Goal: Task Accomplishment & Management: Use online tool/utility

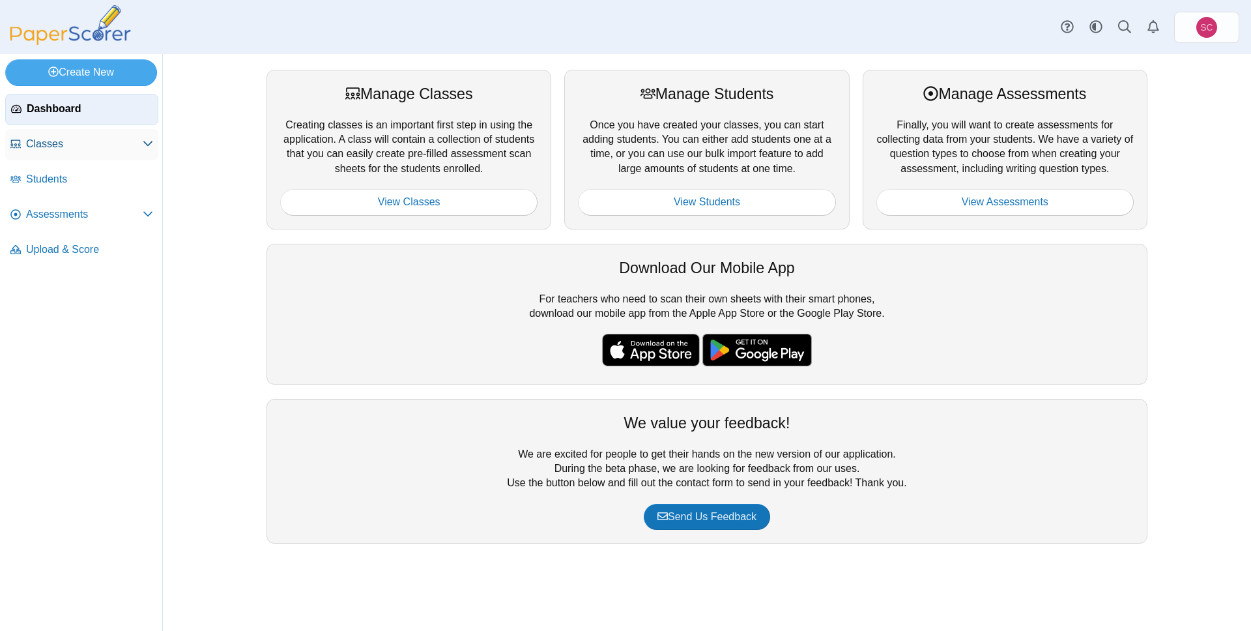
click at [111, 143] on span "Classes" at bounding box center [84, 144] width 117 height 14
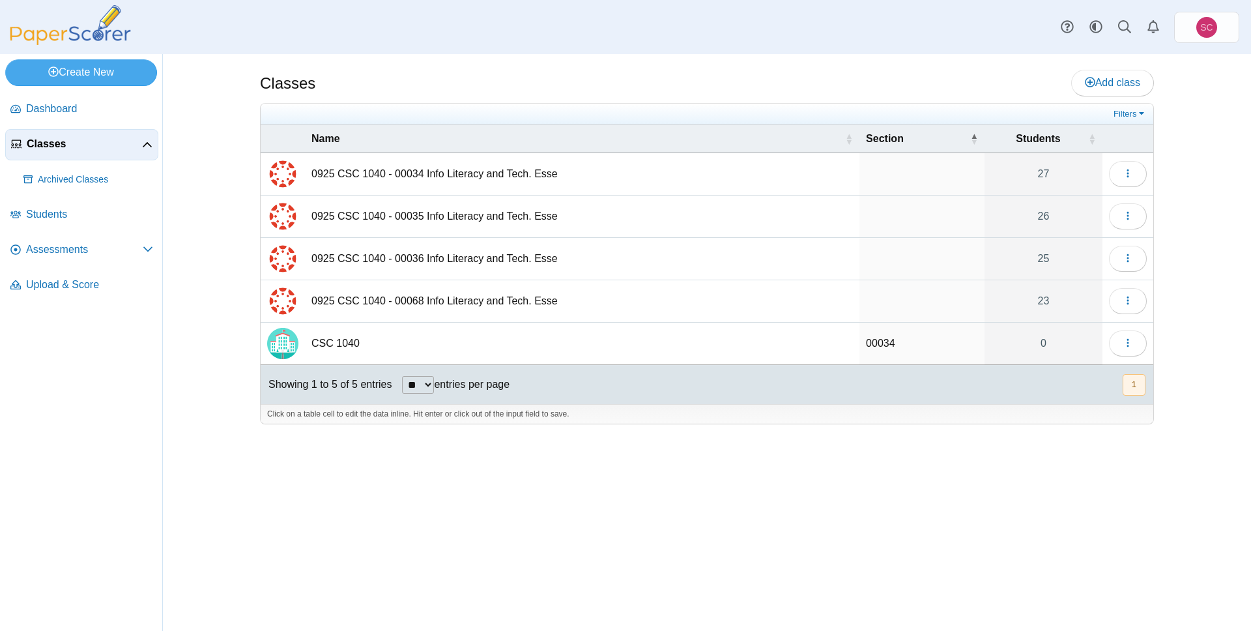
click at [516, 178] on td "0925 CSC 1040 - 00034 Info Literacy and Tech. Esse" at bounding box center [582, 174] width 554 height 42
click at [456, 178] on input "**********" at bounding box center [581, 174] width 541 height 26
click at [446, 177] on input "**********" at bounding box center [581, 174] width 541 height 26
click at [123, 249] on span "Assessments" at bounding box center [84, 249] width 117 height 14
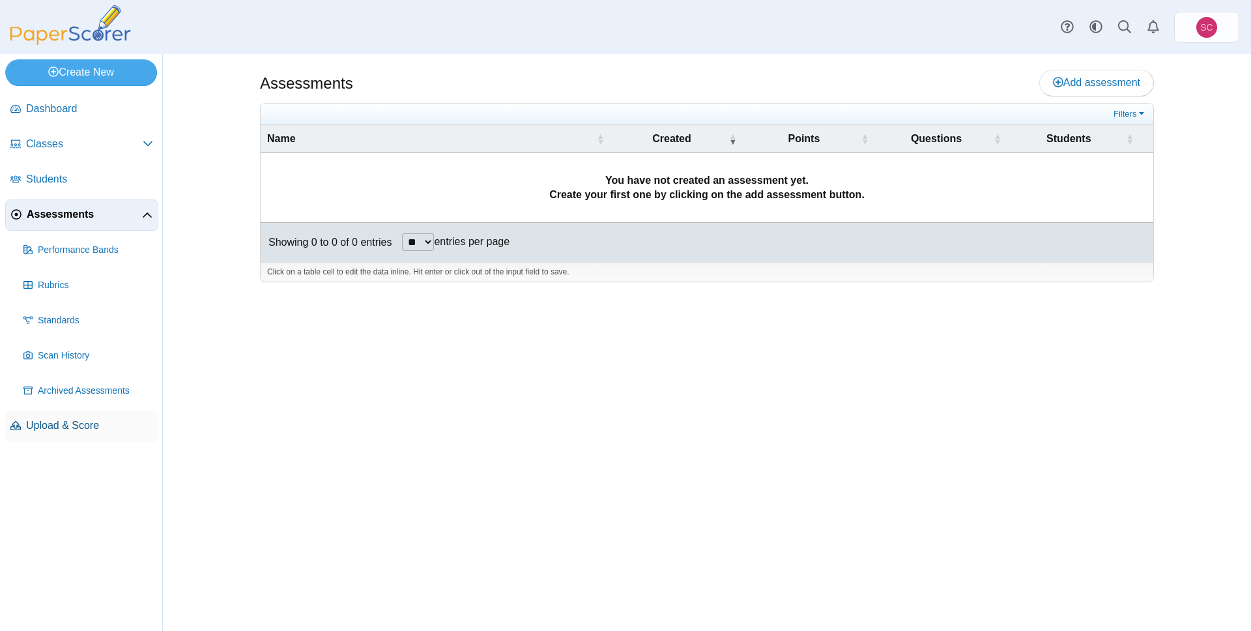
click at [96, 425] on span "Upload & Score" at bounding box center [89, 425] width 127 height 14
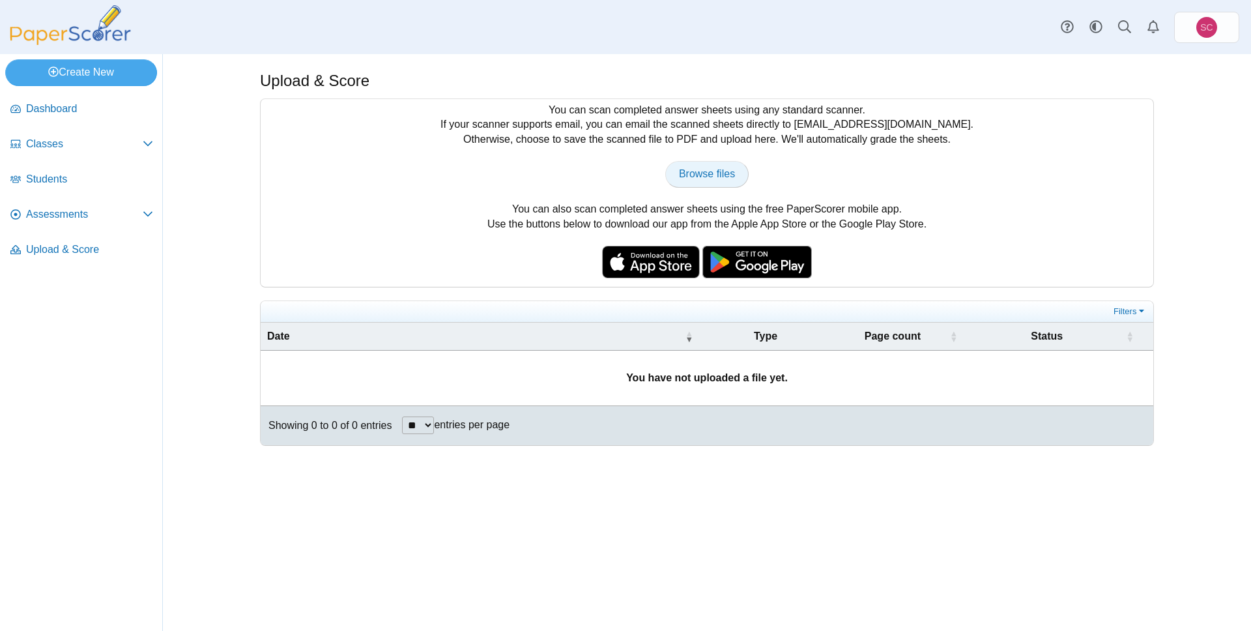
click at [694, 179] on link "Browse files" at bounding box center [706, 174] width 83 height 26
click at [92, 151] on link "Classes" at bounding box center [81, 144] width 153 height 31
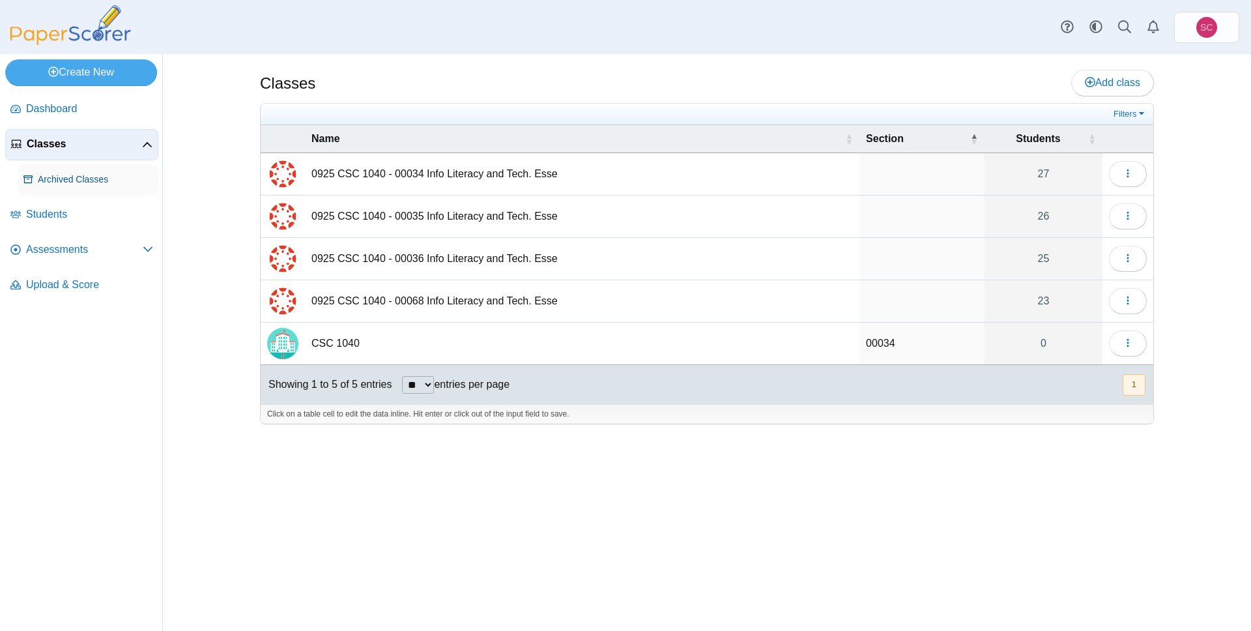
click at [94, 188] on link "Archived Classes" at bounding box center [88, 179] width 140 height 31
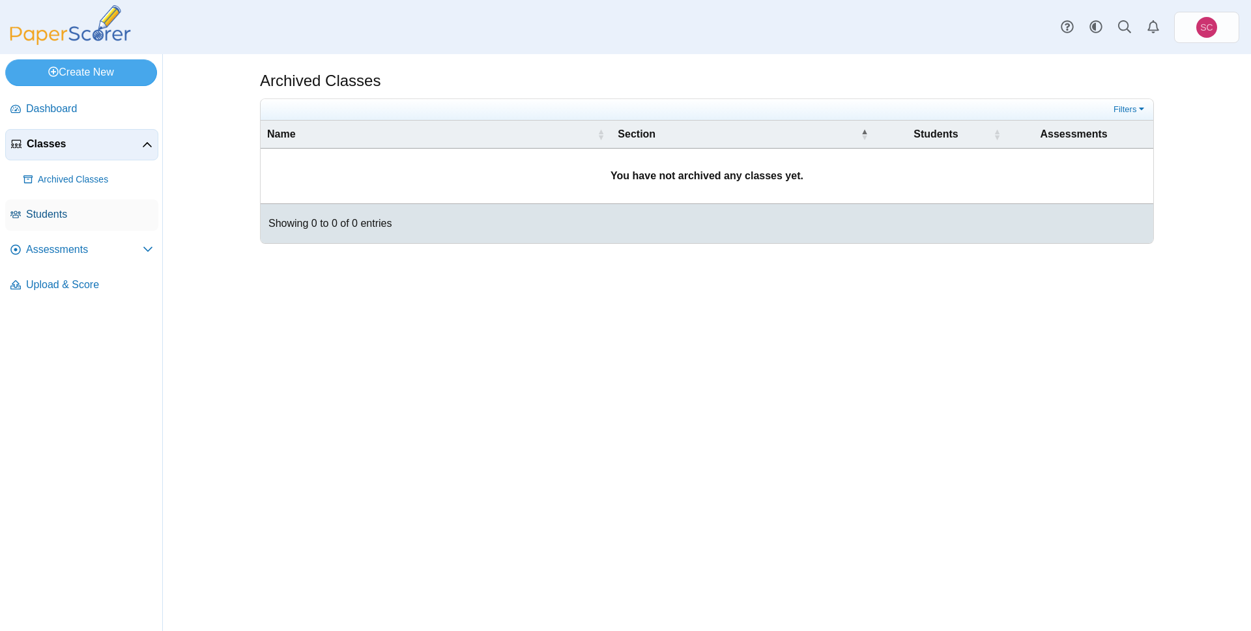
click at [84, 210] on span "Students" at bounding box center [89, 214] width 127 height 14
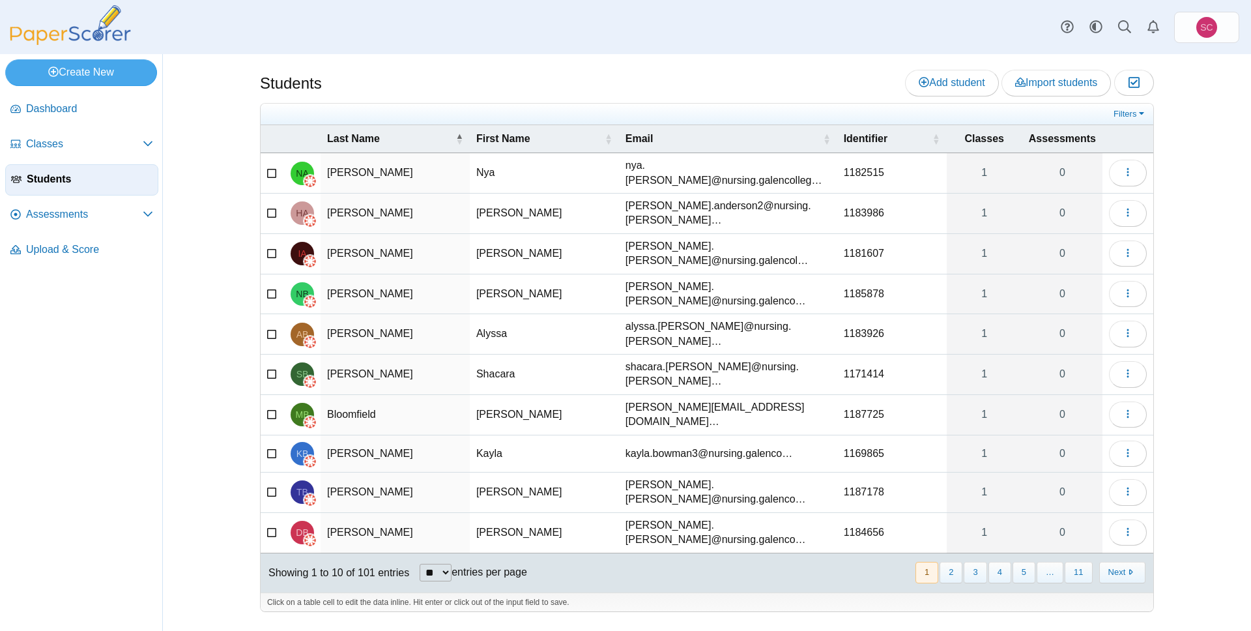
click at [98, 188] on link "Students" at bounding box center [81, 179] width 153 height 31
click at [91, 210] on span "Assessments" at bounding box center [84, 214] width 117 height 14
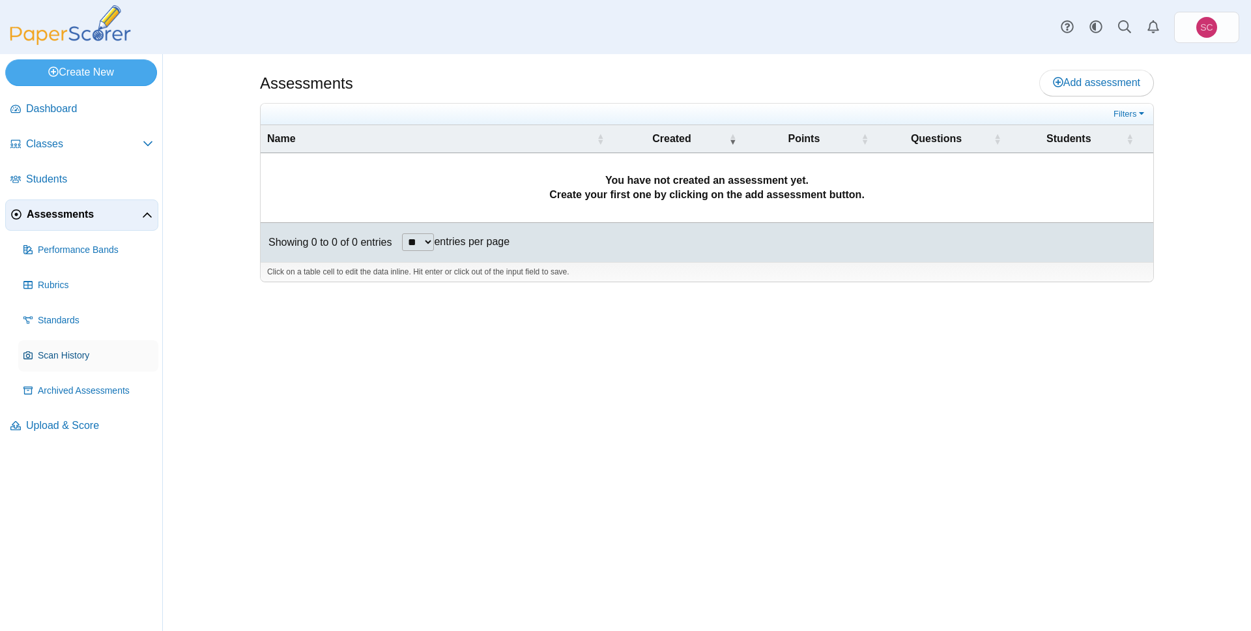
click at [93, 347] on link "Scan History" at bounding box center [88, 355] width 140 height 31
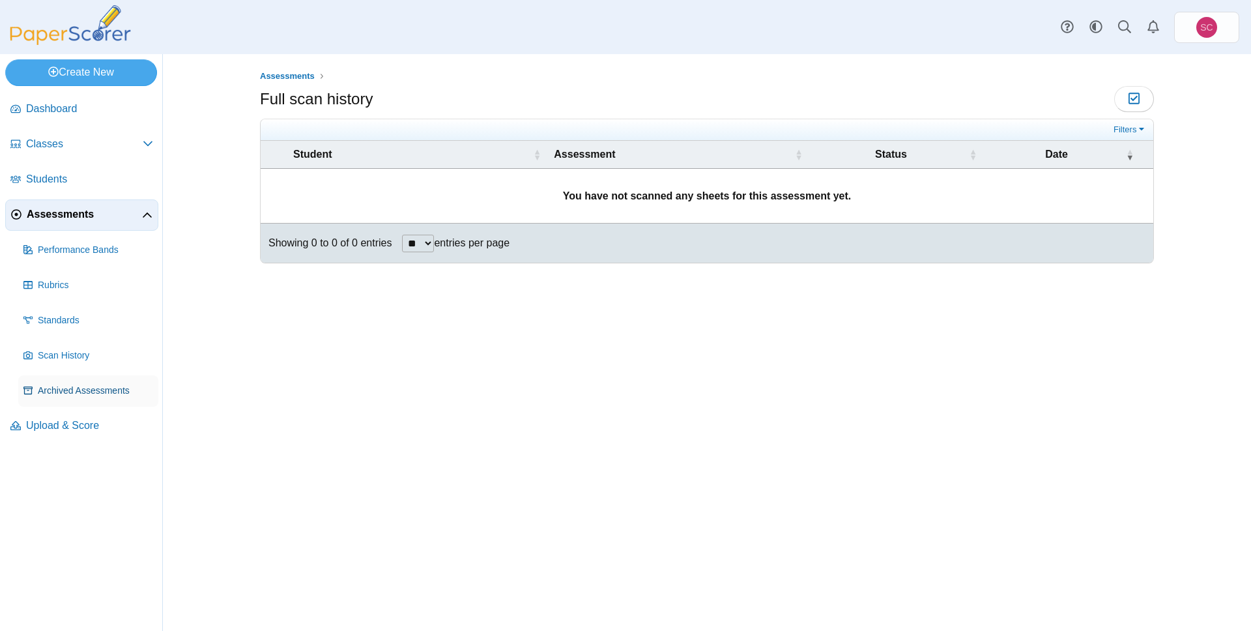
click at [114, 387] on span "Archived Assessments" at bounding box center [95, 390] width 115 height 13
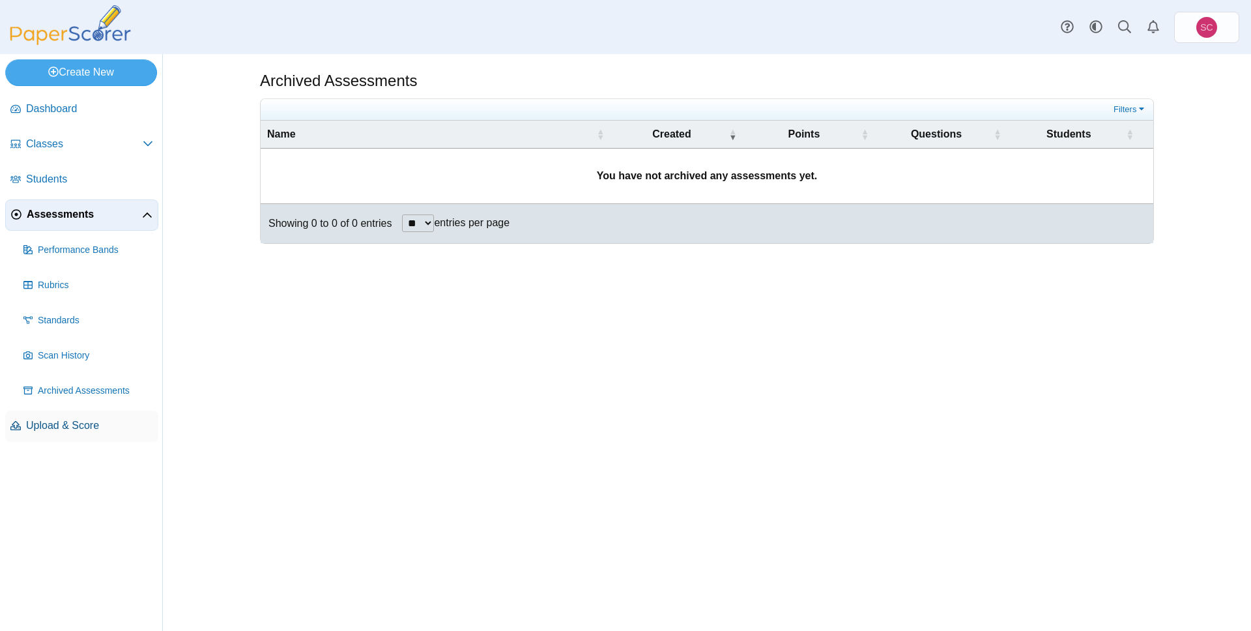
click at [84, 415] on link "Upload & Score" at bounding box center [81, 425] width 153 height 31
